Goal: Task Accomplishment & Management: Use online tool/utility

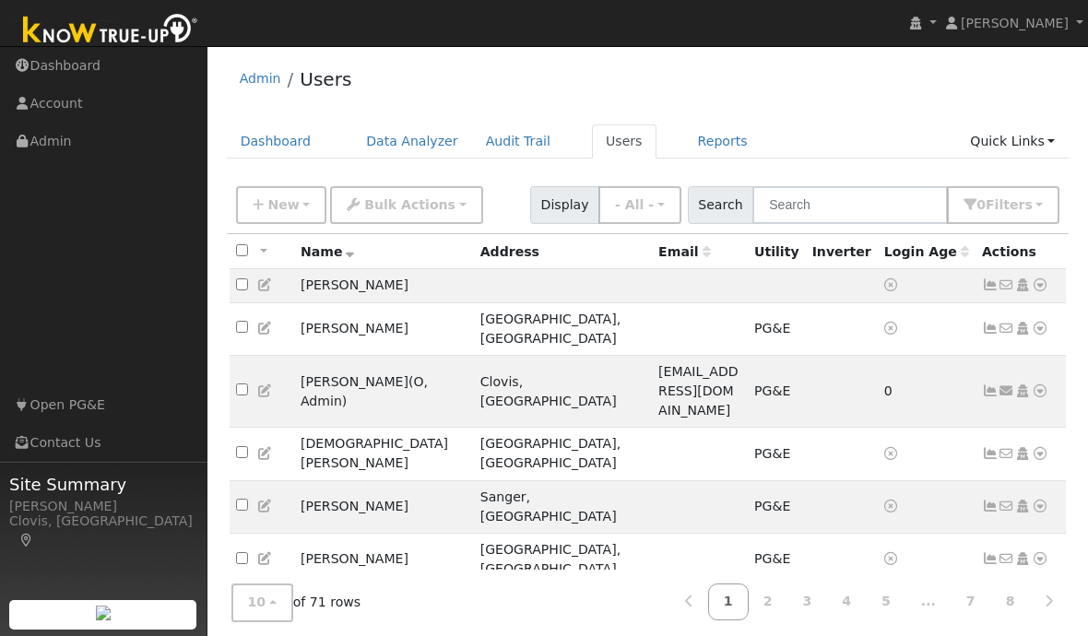
click at [275, 211] on span "New" at bounding box center [282, 204] width 31 height 15
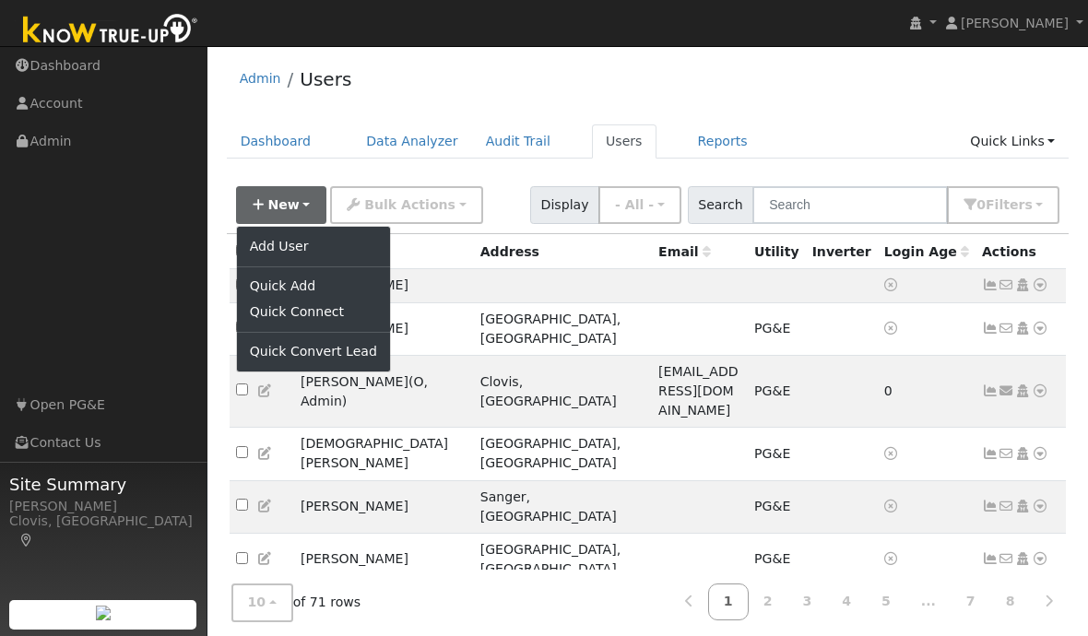
click at [282, 240] on link "Add User" at bounding box center [313, 246] width 153 height 26
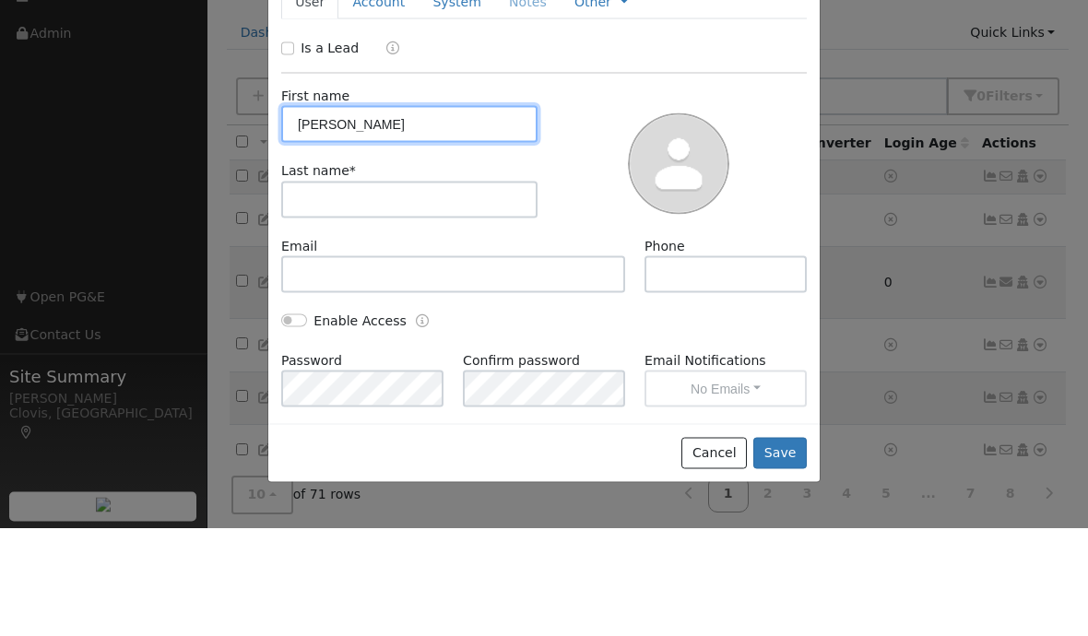
type input "Rafael"
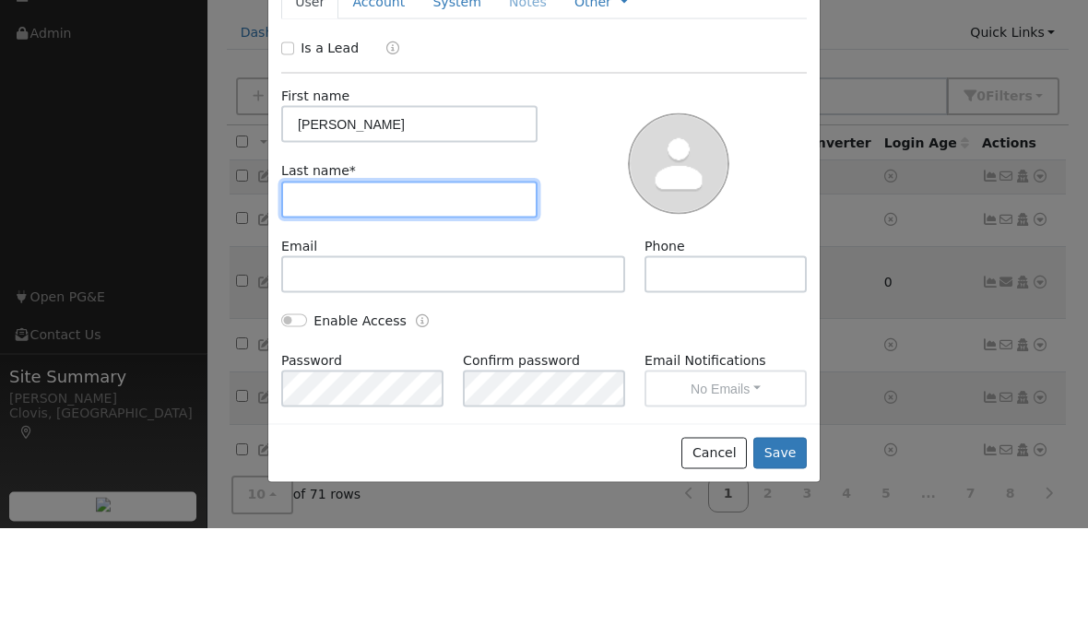
click at [343, 290] on input "text" at bounding box center [409, 308] width 256 height 37
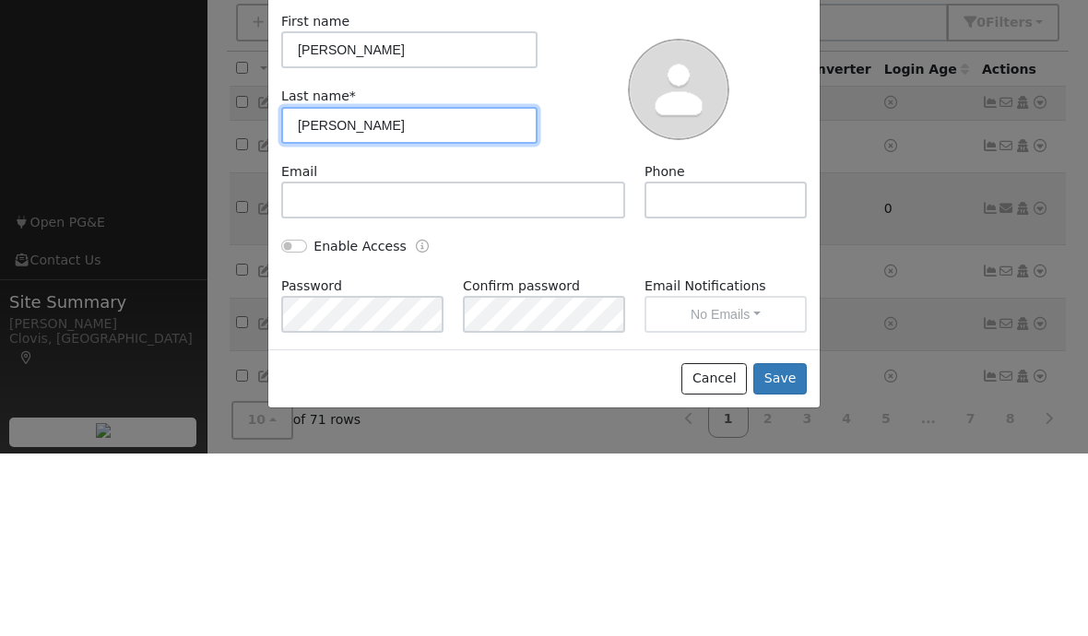
type input "Delgado"
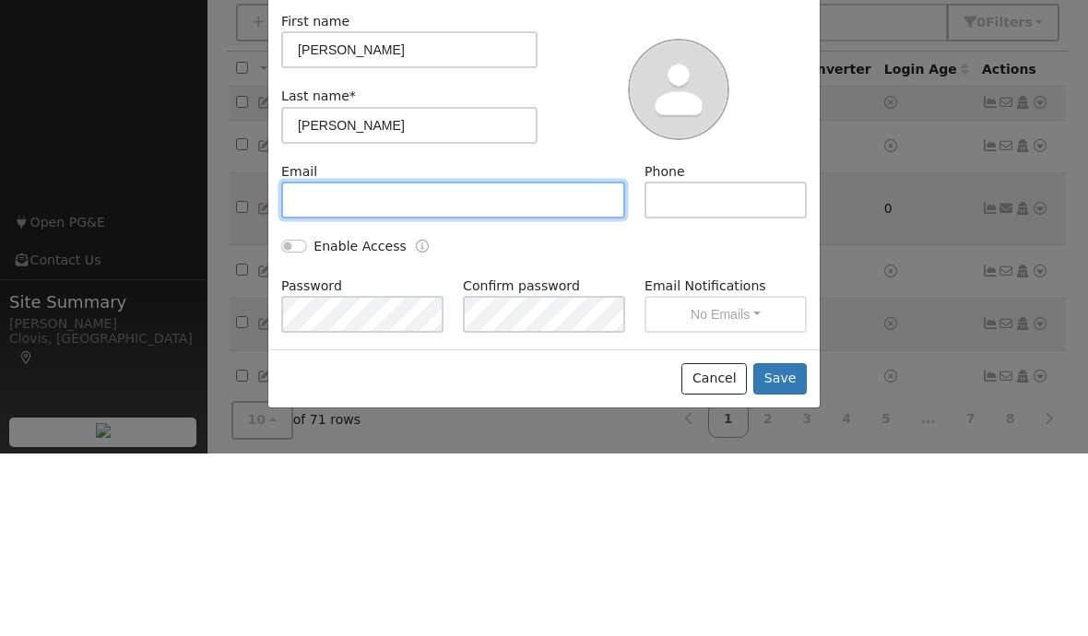
click at [337, 364] on input "text" at bounding box center [453, 382] width 344 height 37
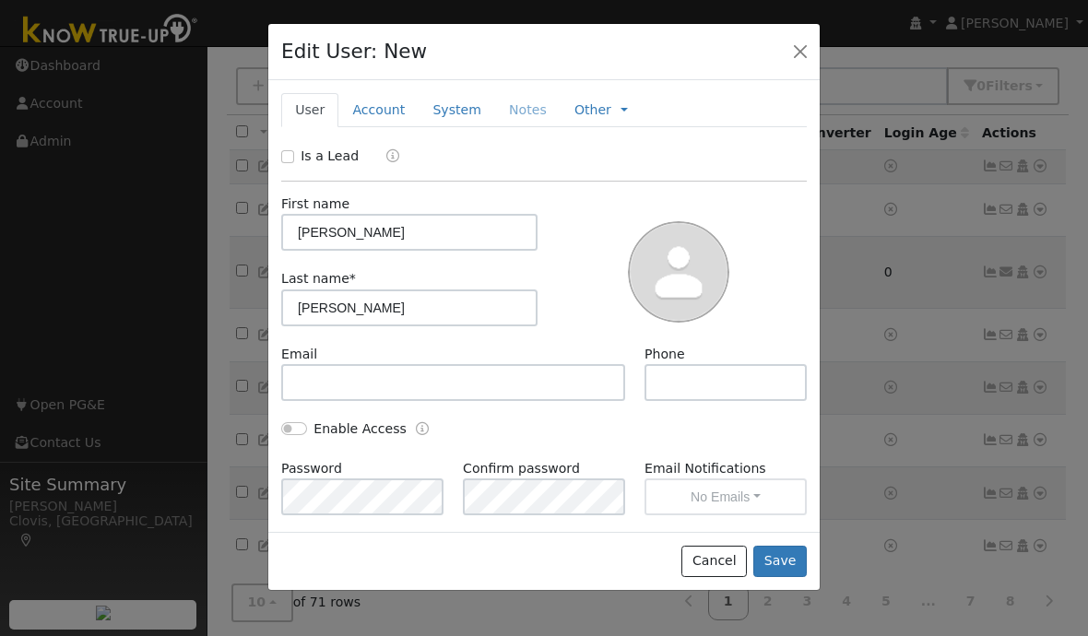
scroll to position [119, 0]
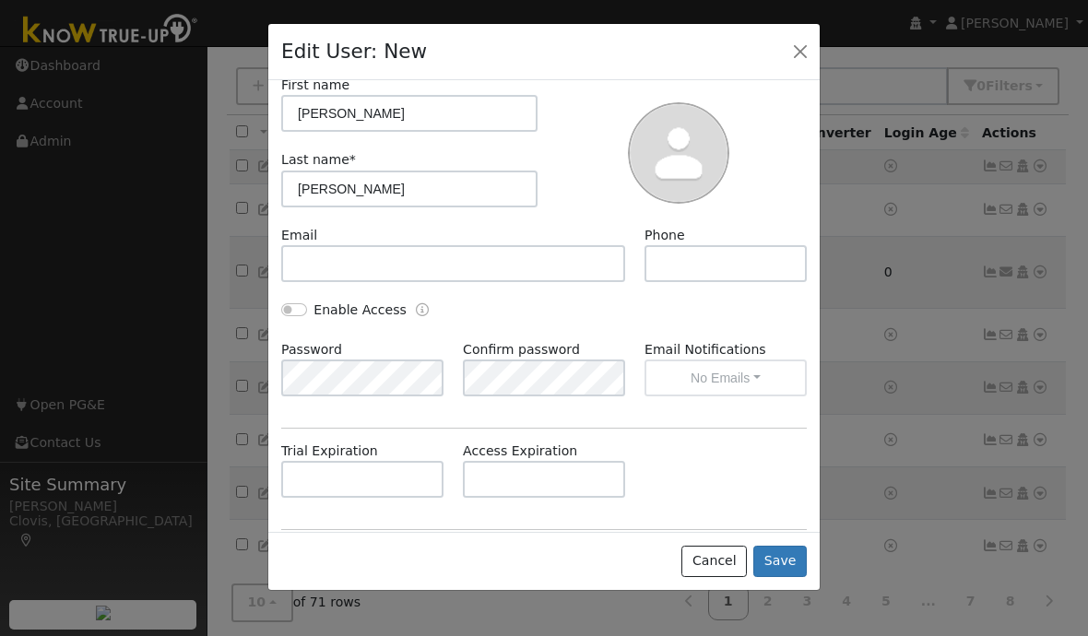
click at [789, 577] on button "Save" at bounding box center [780, 561] width 53 height 31
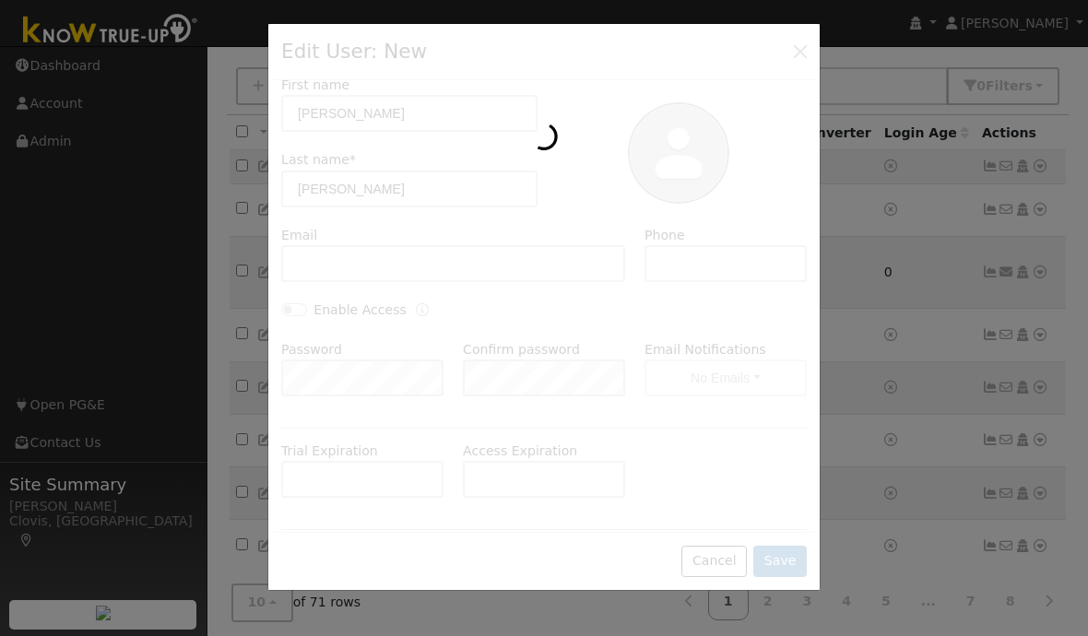
scroll to position [0, 0]
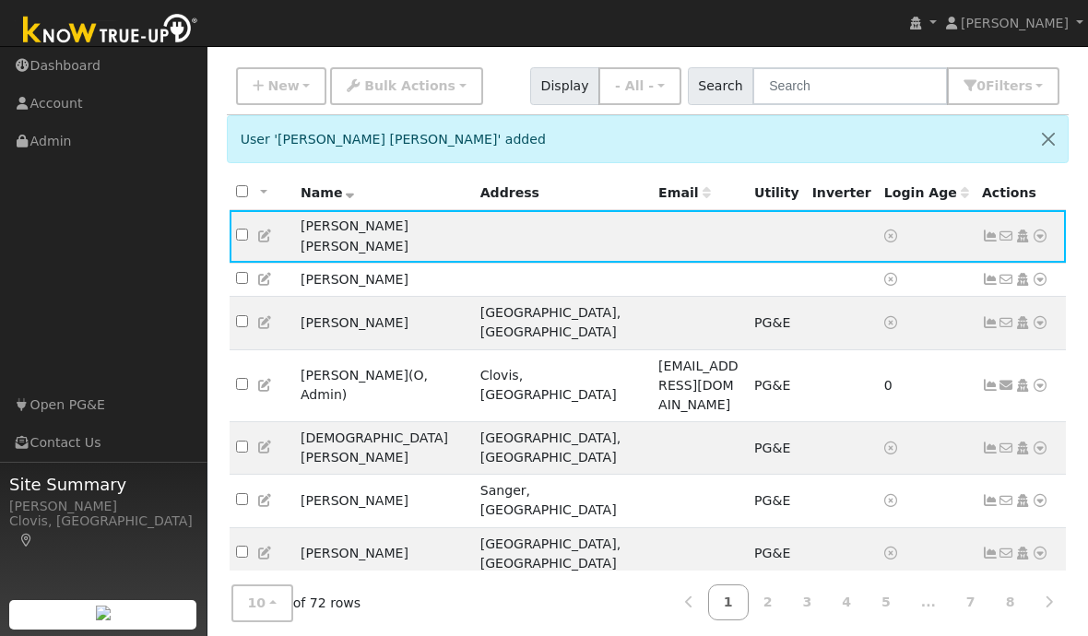
click at [1046, 230] on icon at bounding box center [1040, 236] width 17 height 13
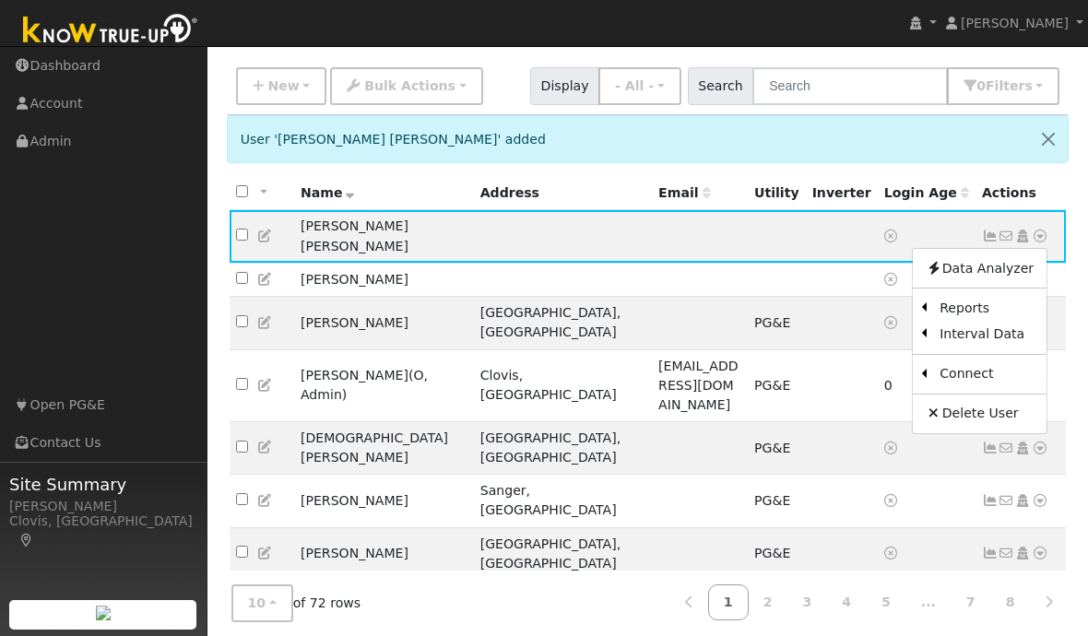
click at [0, 0] on link "Utility" at bounding box center [0, 0] width 0 height 0
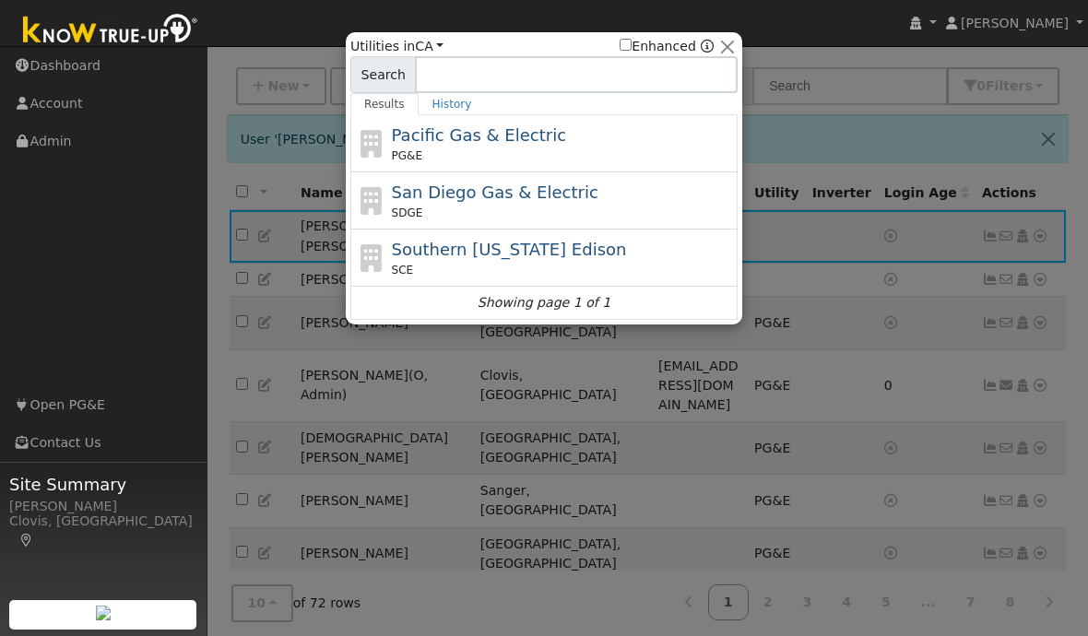
click at [437, 138] on span "Pacific Gas & Electric" at bounding box center [479, 134] width 174 height 19
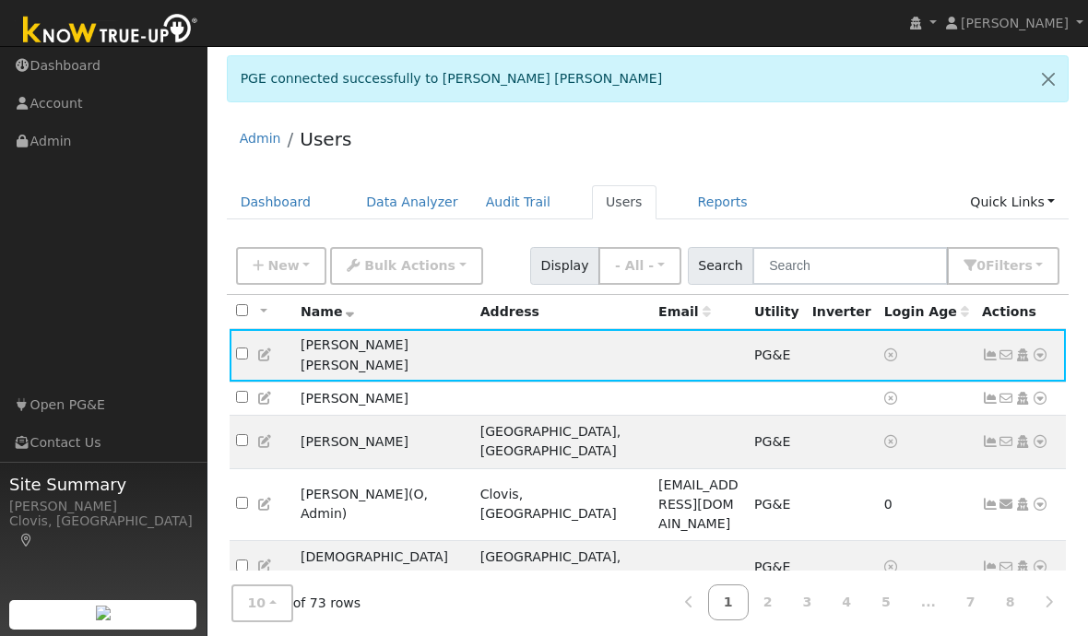
click at [1049, 350] on td "No email address Send Email... Copy a Link Reset Password Open Access Data Anal…" at bounding box center [1021, 355] width 91 height 53
click at [1040, 356] on td "No email address Send Email... Copy a Link Reset Password Open Access Data Anal…" at bounding box center [1021, 355] width 91 height 53
click at [1043, 349] on icon at bounding box center [1040, 355] width 17 height 13
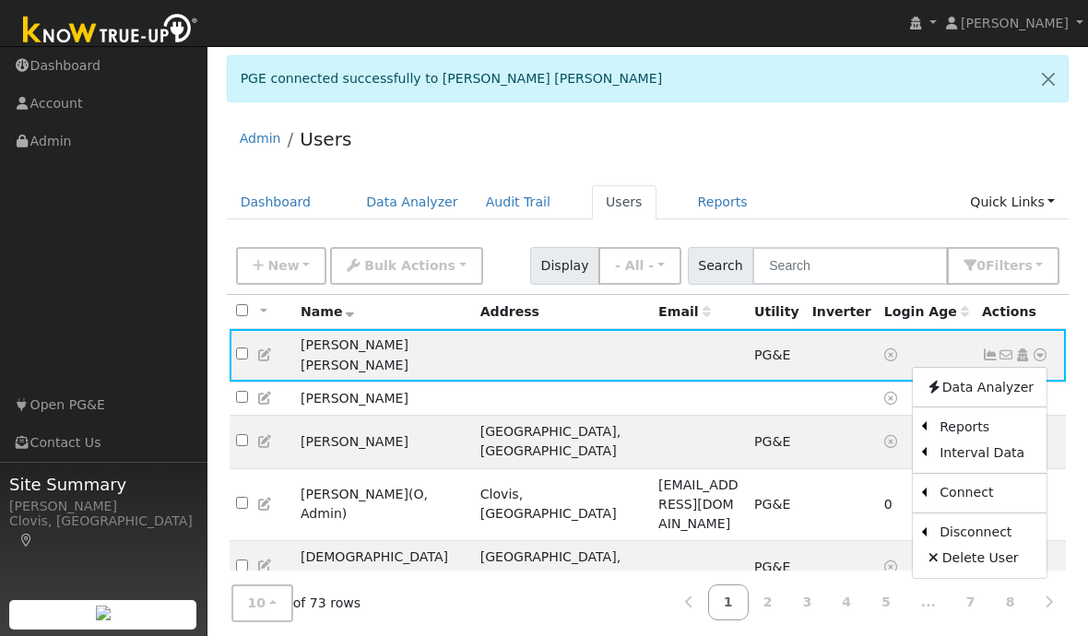
click at [999, 374] on link "Data Analyzer" at bounding box center [980, 387] width 134 height 26
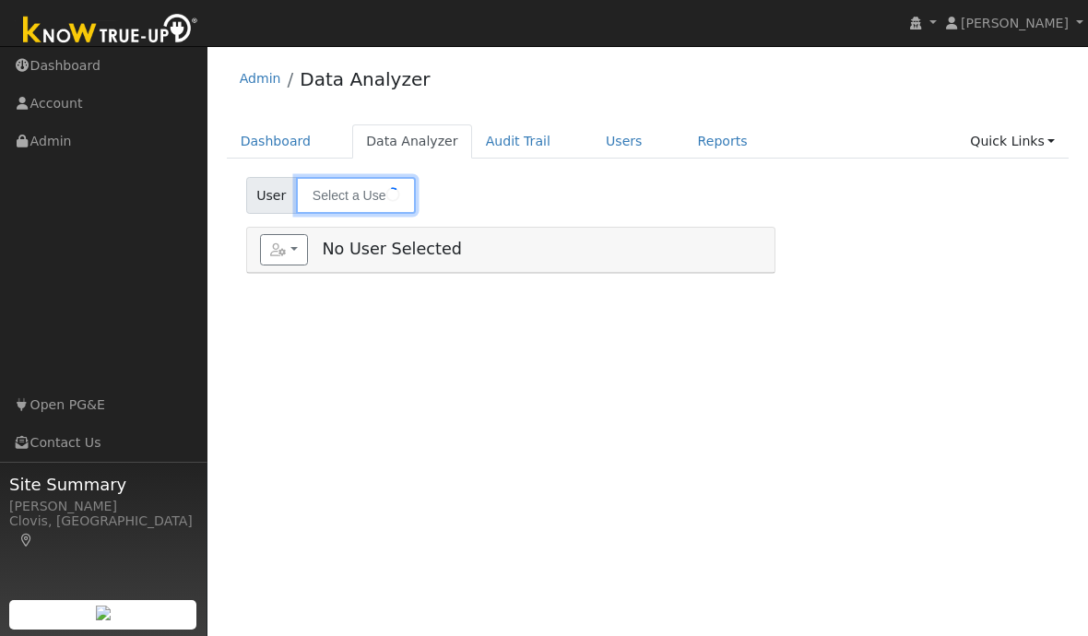
type input "[PERSON_NAME] [PERSON_NAME]"
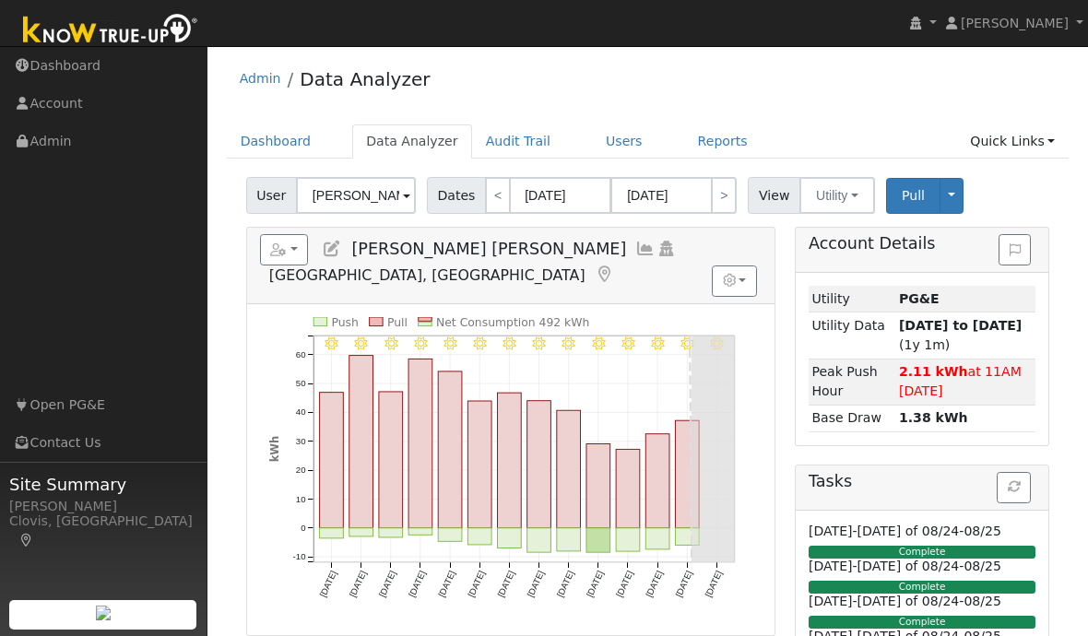
click at [713, 136] on link "Reports" at bounding box center [722, 142] width 77 height 34
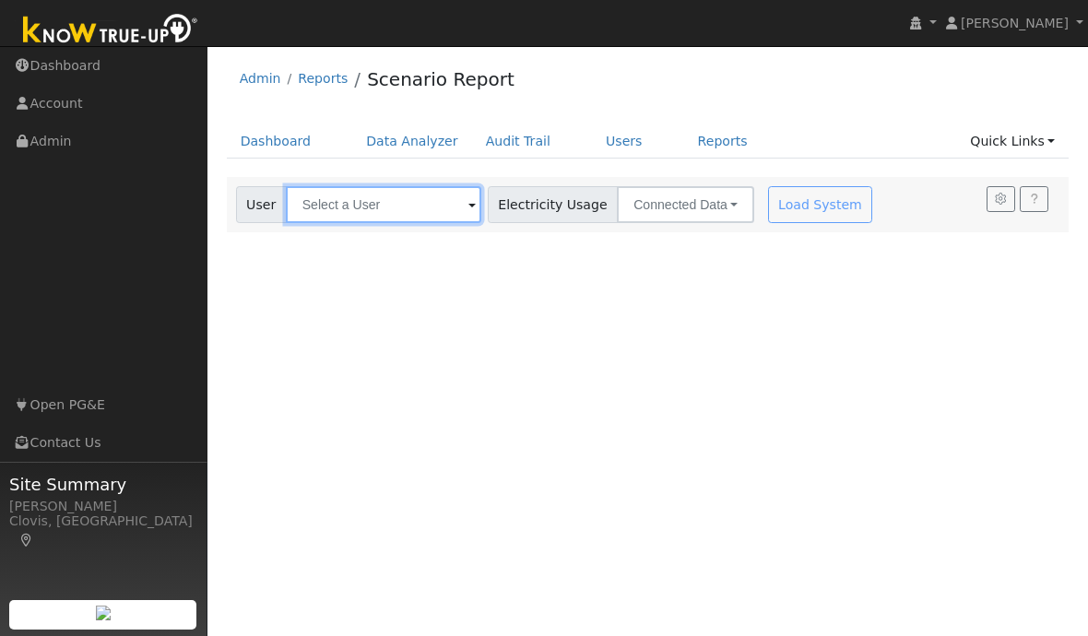
click at [366, 207] on input "text" at bounding box center [384, 204] width 196 height 37
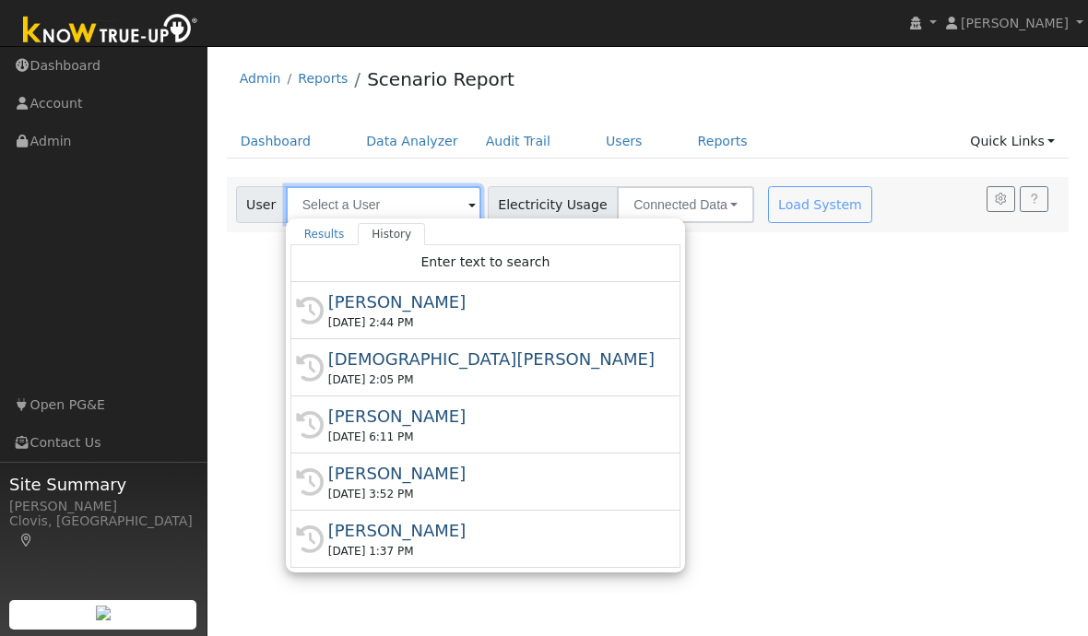
click at [333, 195] on input "text" at bounding box center [384, 204] width 196 height 37
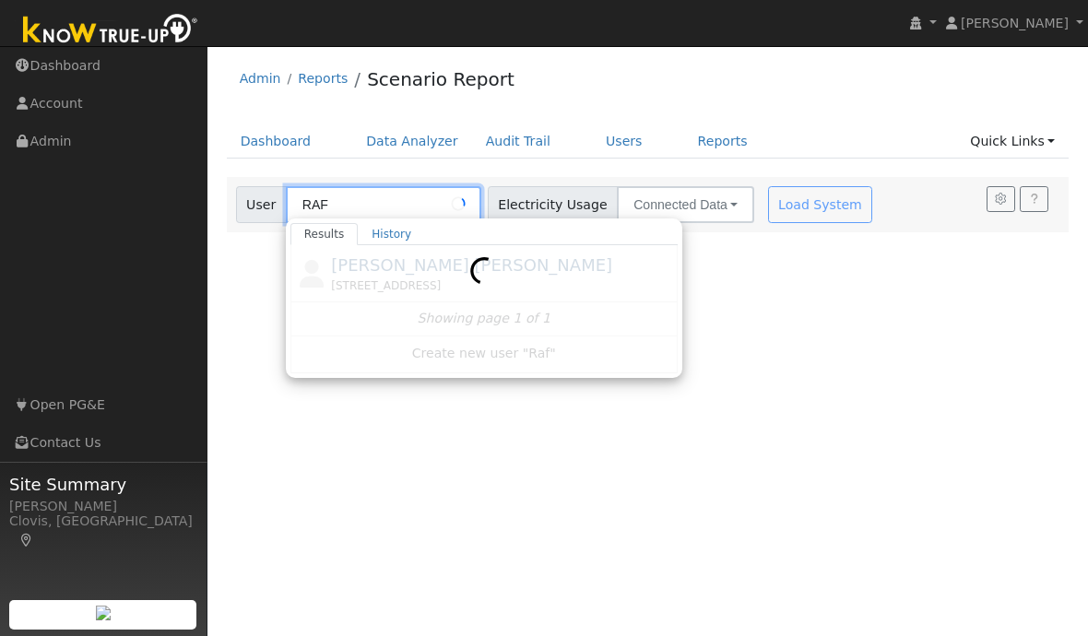
click at [351, 270] on div at bounding box center [484, 308] width 387 height 127
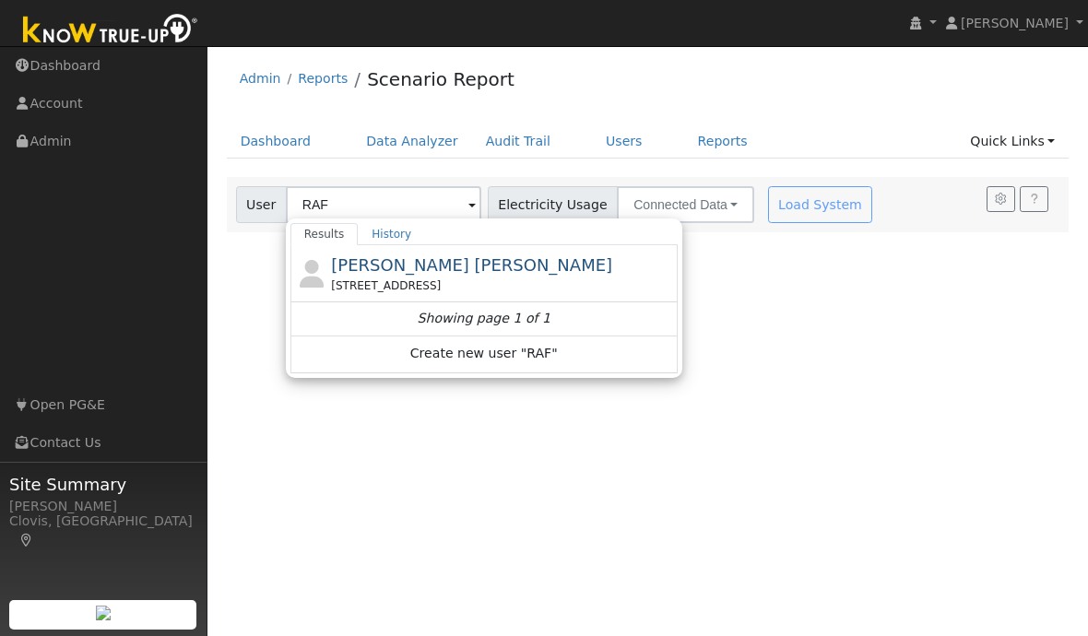
click at [361, 271] on span "[PERSON_NAME] [PERSON_NAME]" at bounding box center [471, 264] width 281 height 19
type input "[PERSON_NAME] [PERSON_NAME]"
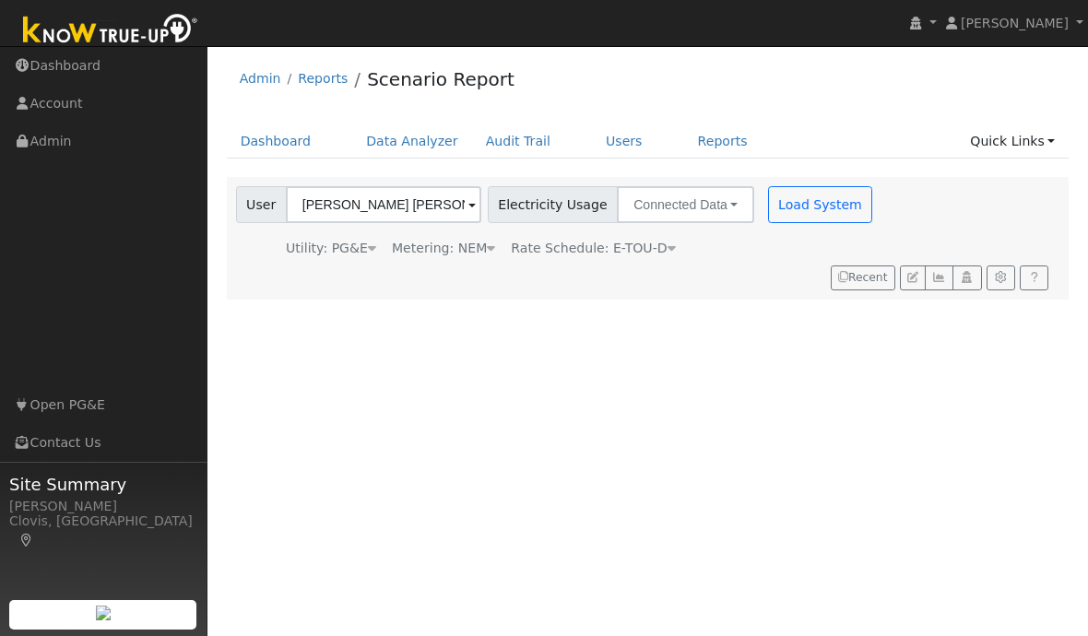
click at [773, 207] on button "Load System" at bounding box center [820, 204] width 105 height 37
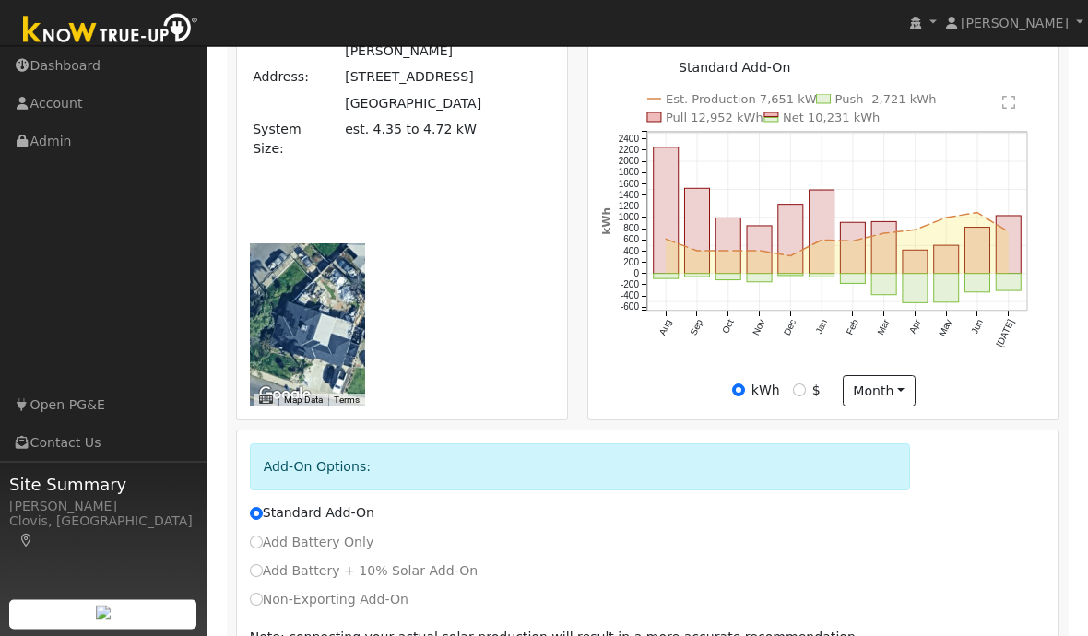
scroll to position [584, 0]
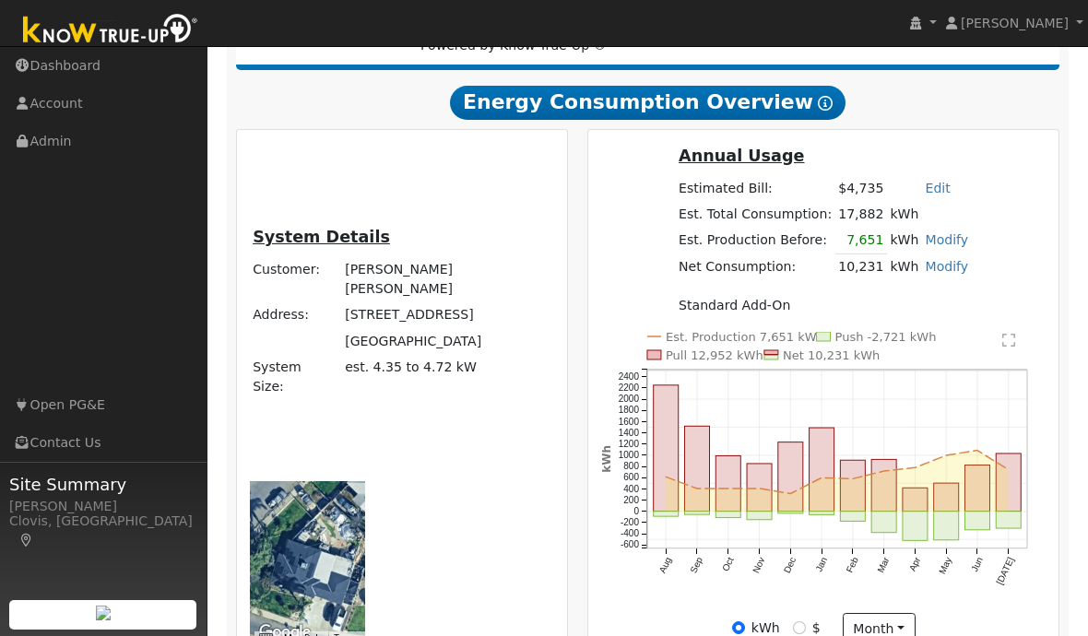
scroll to position [0, 0]
